Goal: Information Seeking & Learning: Understand process/instructions

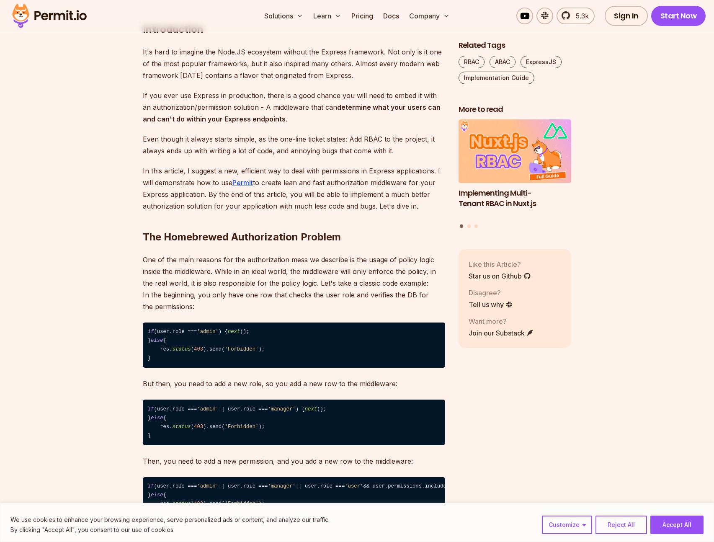
scroll to position [526, 0]
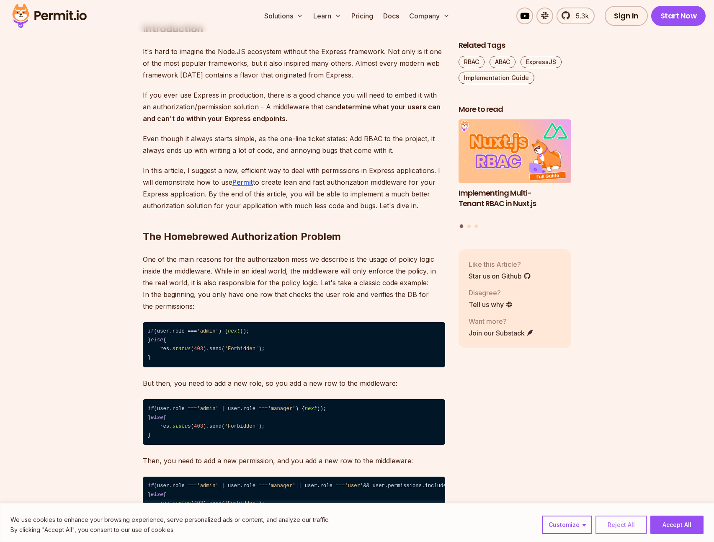
click at [636, 523] on button "Reject All" at bounding box center [620, 524] width 51 height 18
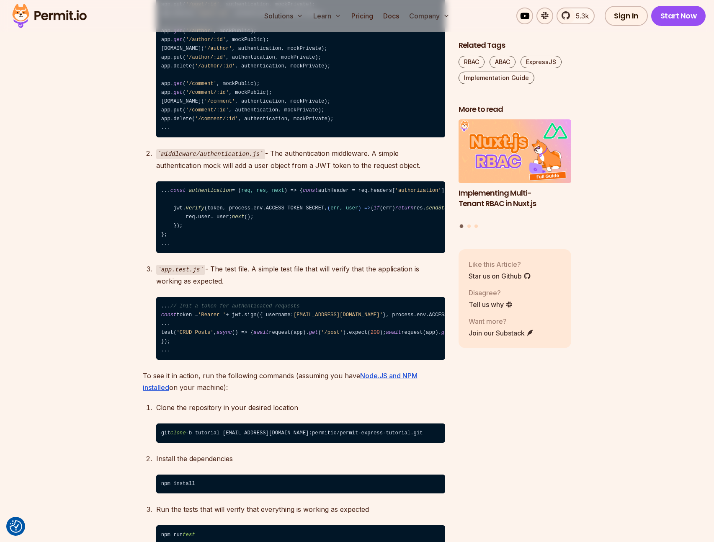
scroll to position [1359, 0]
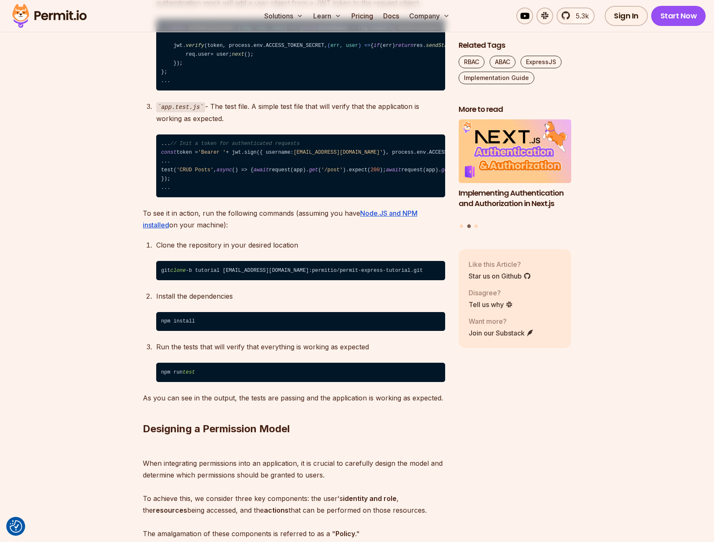
scroll to position [1523, 0]
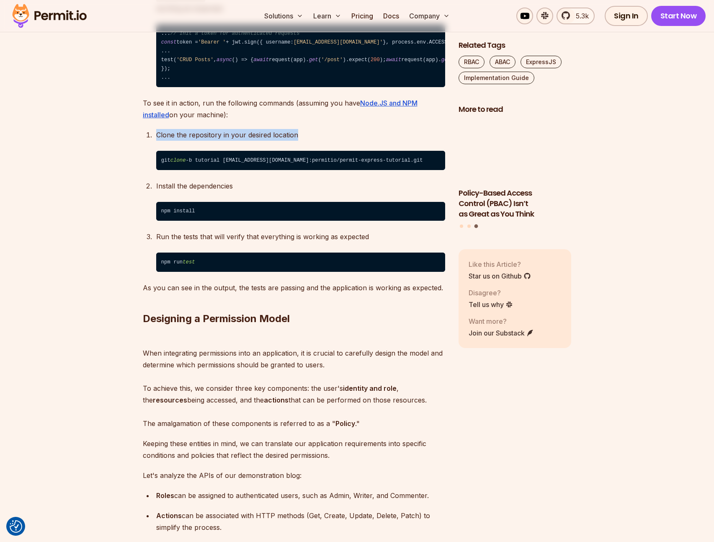
drag, startPoint x: 316, startPoint y: 315, endPoint x: 155, endPoint y: 318, distance: 161.1
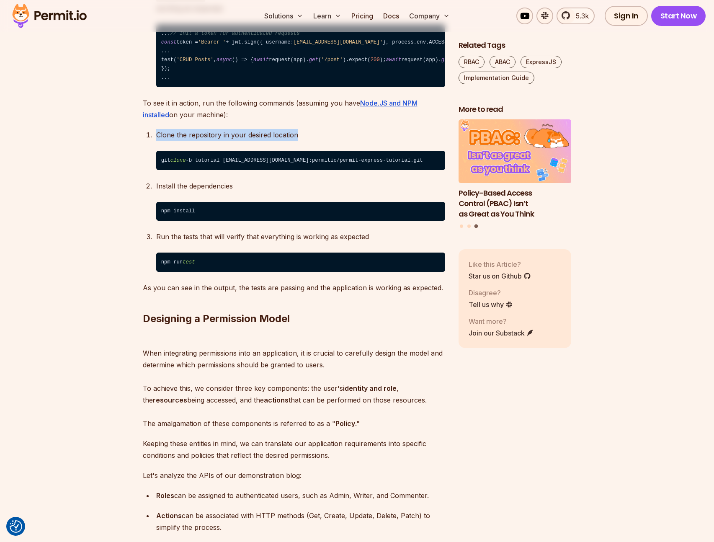
click at [155, 170] on li "Clone the repository in your desired location git clone -b tutorial [EMAIL_ADDR…" at bounding box center [299, 149] width 291 height 41
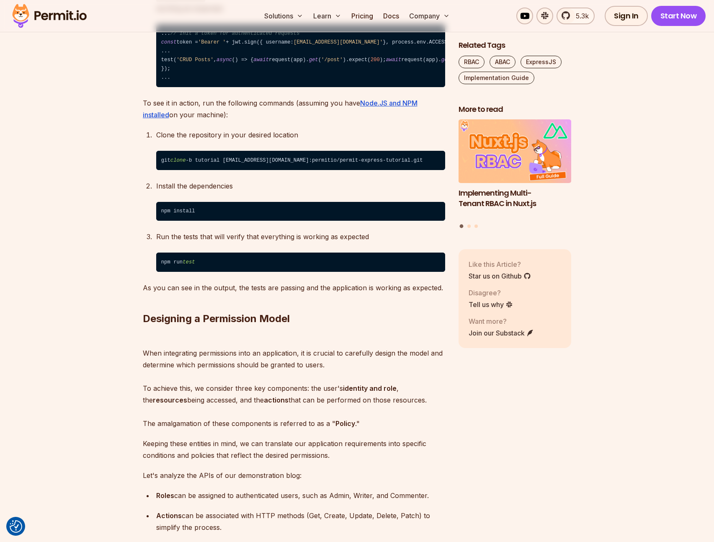
click at [393, 121] on p "To see it in action, run the following commands (assuming you have Node.JS and …" at bounding box center [294, 108] width 302 height 23
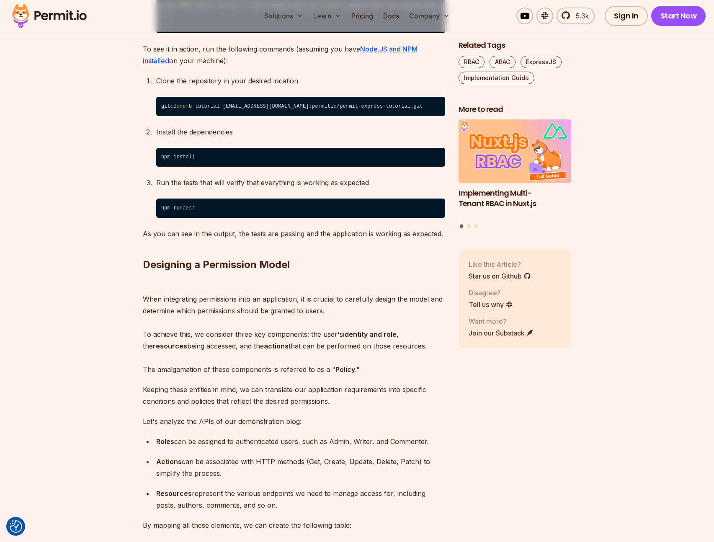
scroll to position [1700, 0]
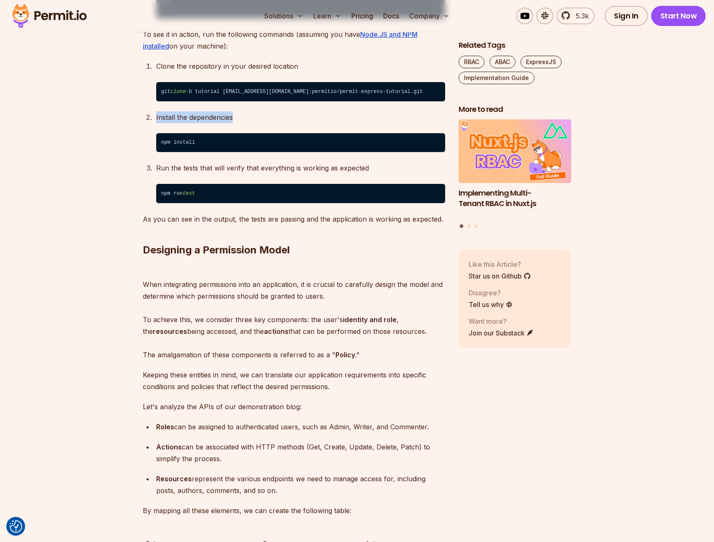
drag, startPoint x: 246, startPoint y: 300, endPoint x: 143, endPoint y: 293, distance: 103.2
click at [143, 203] on ol "Clone the repository in your desired location git clone -b tutorial [EMAIL_ADDR…" at bounding box center [294, 131] width 302 height 143
click at [233, 174] on p "Run the tests that will verify that everything is working as expected" at bounding box center [300, 168] width 289 height 12
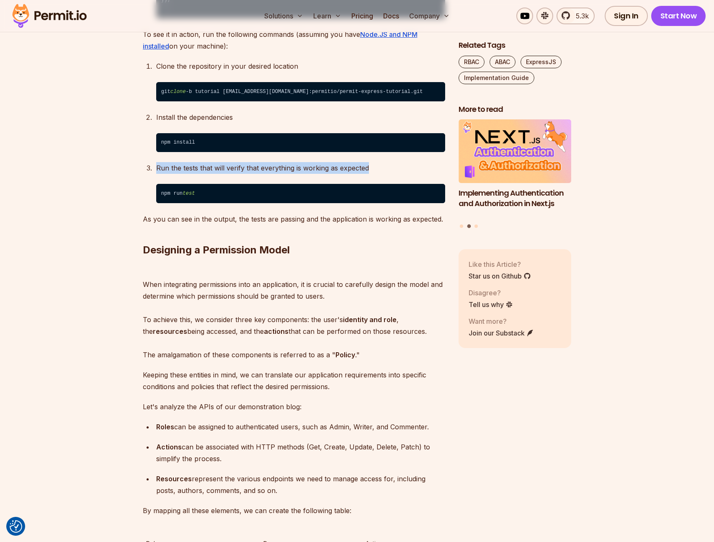
drag, startPoint x: 380, startPoint y: 348, endPoint x: 153, endPoint y: 352, distance: 226.8
click at [154, 203] on li "Run the tests that will verify that everything is working as expected npm run t…" at bounding box center [299, 182] width 291 height 41
click at [318, 225] on p "As you can see in the output, the tests are passing and the application is work…" at bounding box center [294, 219] width 302 height 12
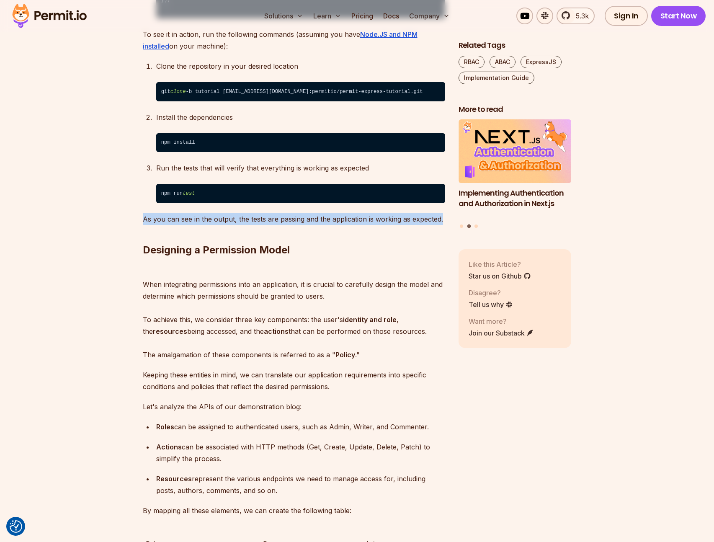
drag, startPoint x: 139, startPoint y: 399, endPoint x: 449, endPoint y: 396, distance: 309.7
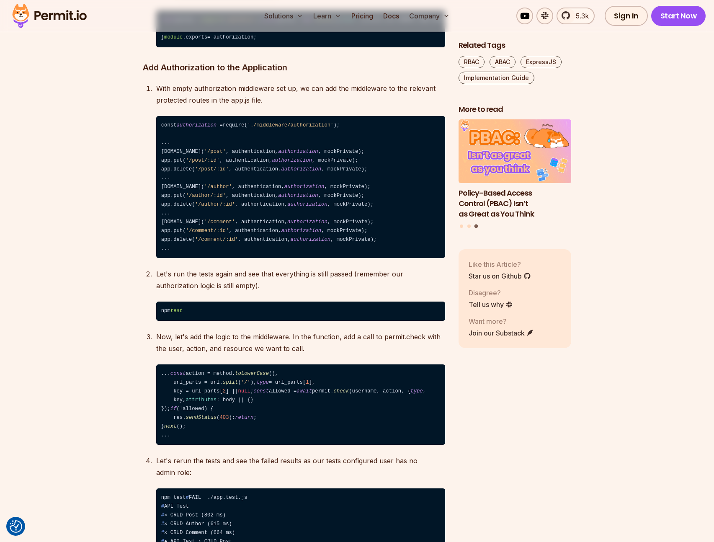
scroll to position [3992, 0]
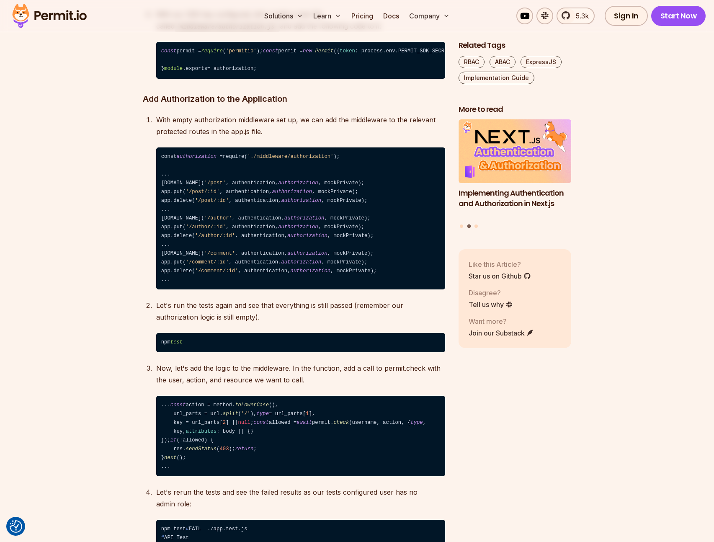
click at [326, 105] on h3 "Add Authorization to the Application" at bounding box center [294, 98] width 302 height 13
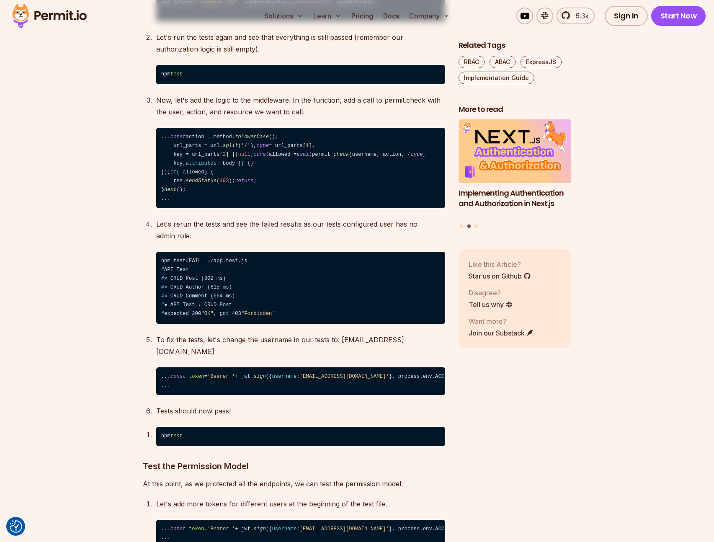
click at [318, 118] on p "Now, let's add the logic to the middleware. In the function, add a call to perm…" at bounding box center [300, 105] width 289 height 23
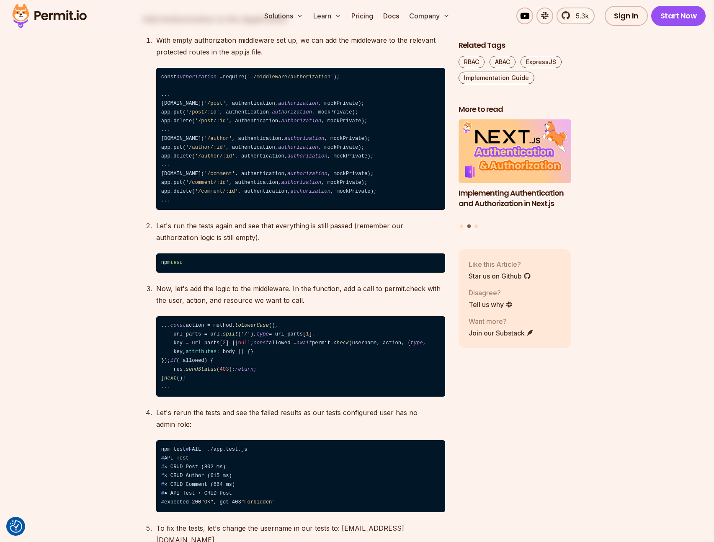
scroll to position [4074, 0]
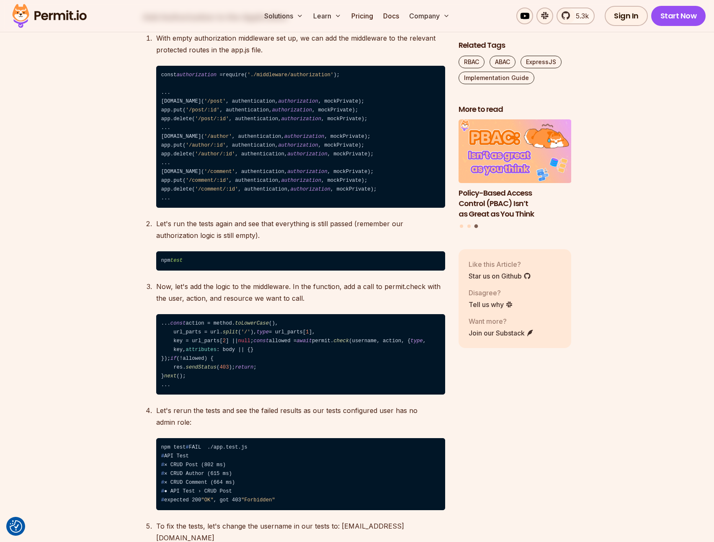
click at [658, 411] on section "Table of Contents Introduction It's hard to imagine the Node.JS ecosystem witho…" at bounding box center [357, 26] width 714 height 7210
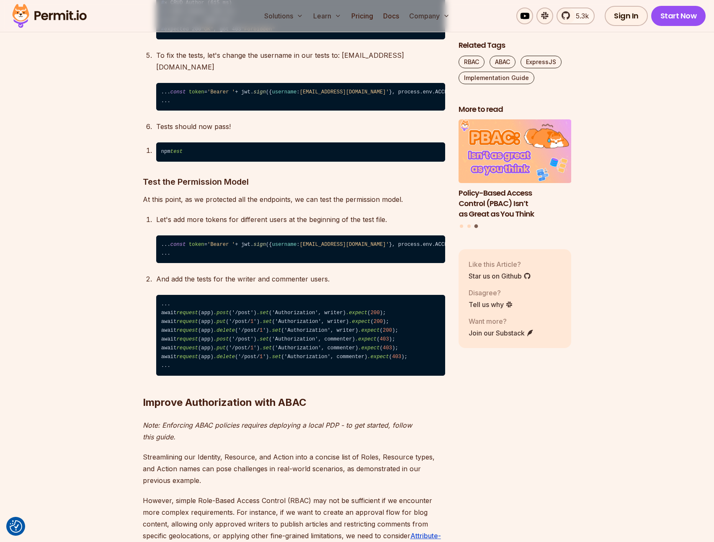
scroll to position [4553, 0]
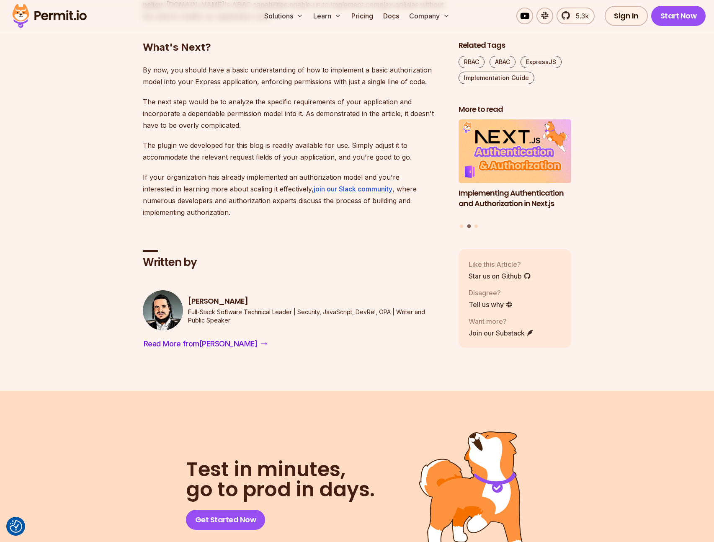
scroll to position [0, 0]
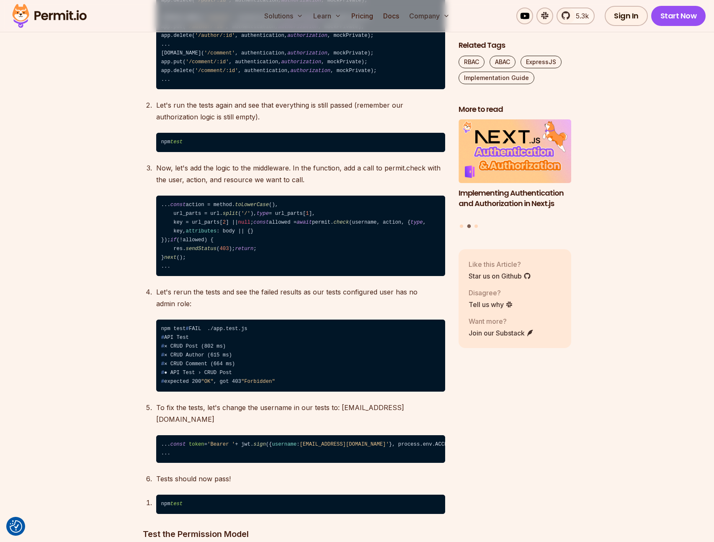
scroll to position [3990, 0]
